Goal: Find specific page/section: Find specific page/section

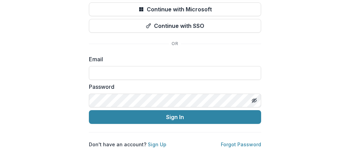
scroll to position [76, 0]
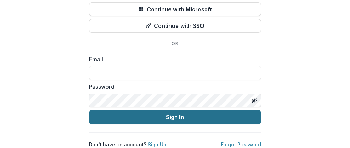
type input "**********"
click at [183, 112] on button "Sign In" at bounding box center [175, 117] width 172 height 14
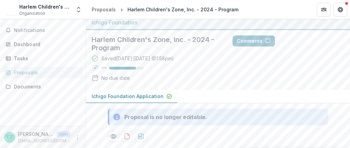
scroll to position [1, 0]
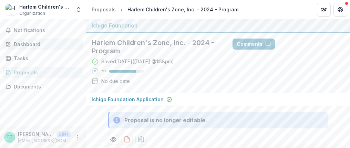
click at [38, 42] on div "Dashboard" at bounding box center [46, 44] width 64 height 7
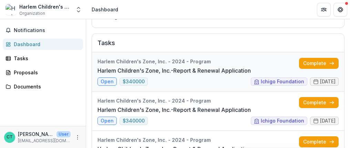
click at [105, 75] on link "Harlem Children's Zone, Inc.-Report & Renewal Application" at bounding box center [173, 70] width 153 height 8
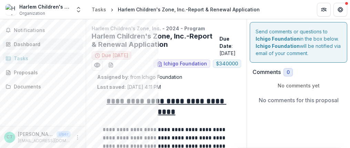
click at [38, 45] on div "Dashboard" at bounding box center [46, 44] width 64 height 7
